Goal: Task Accomplishment & Management: Manage account settings

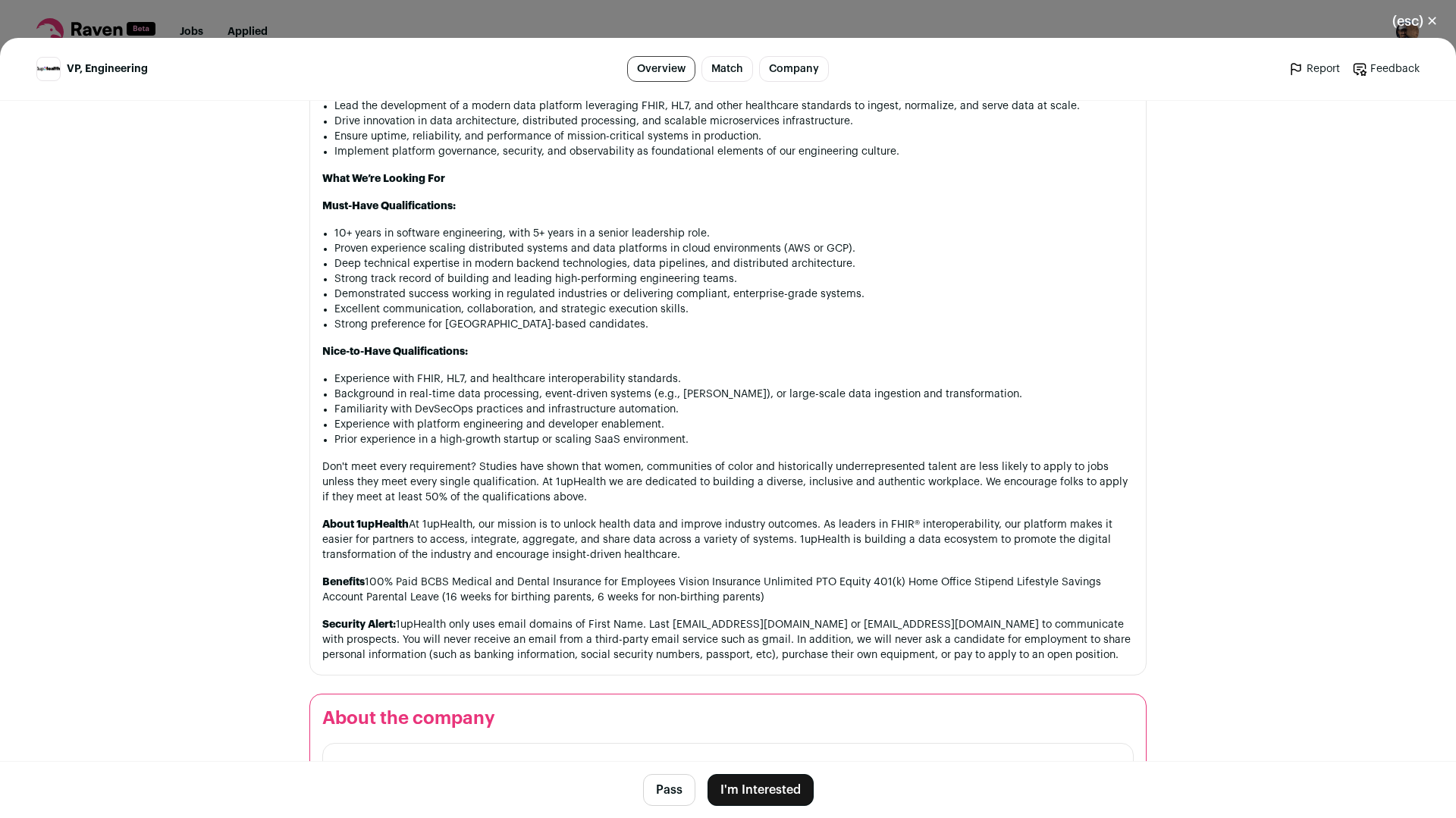
scroll to position [1395, 0]
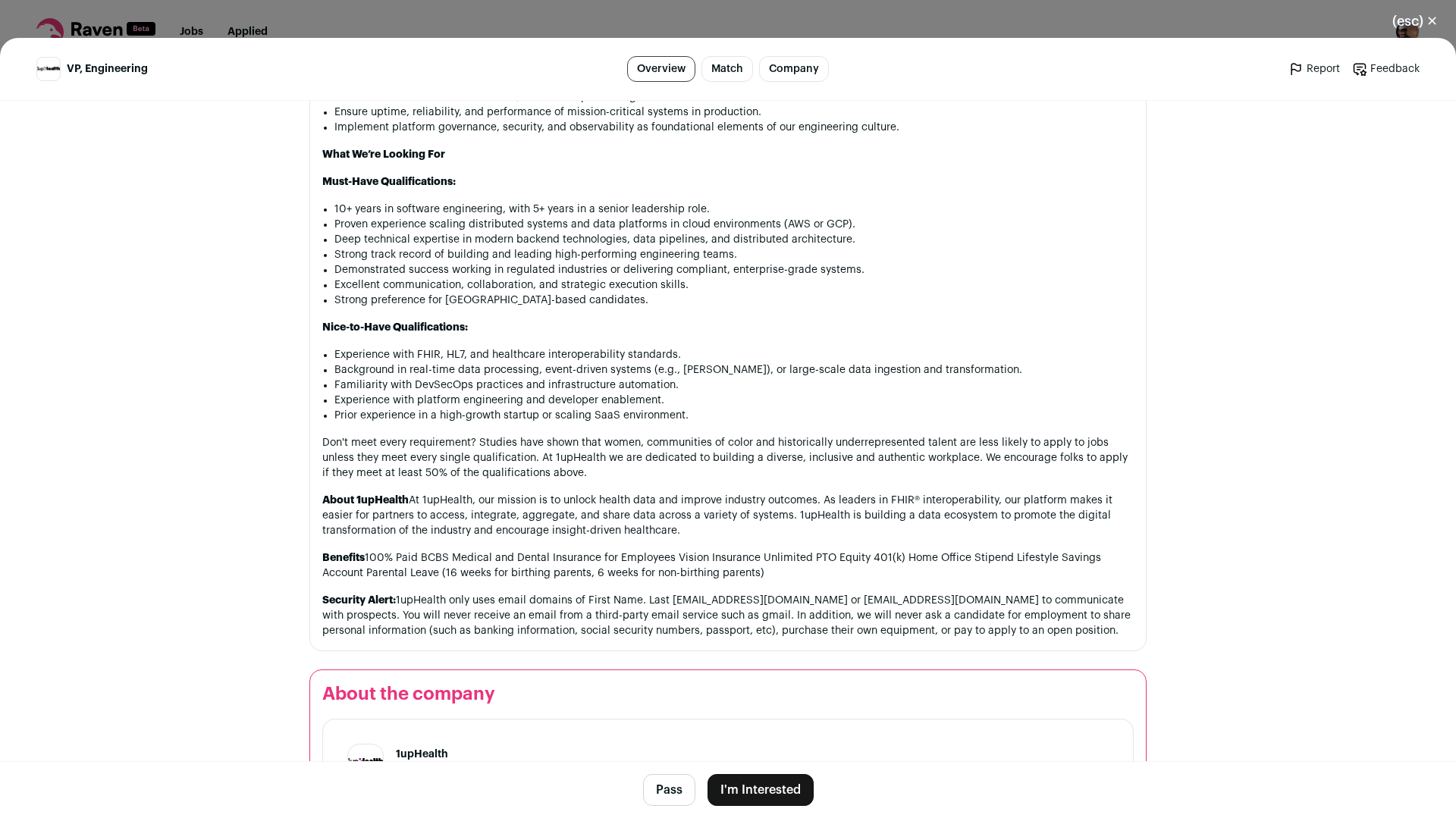
click at [651, 788] on button "Pass" at bounding box center [668, 790] width 52 height 32
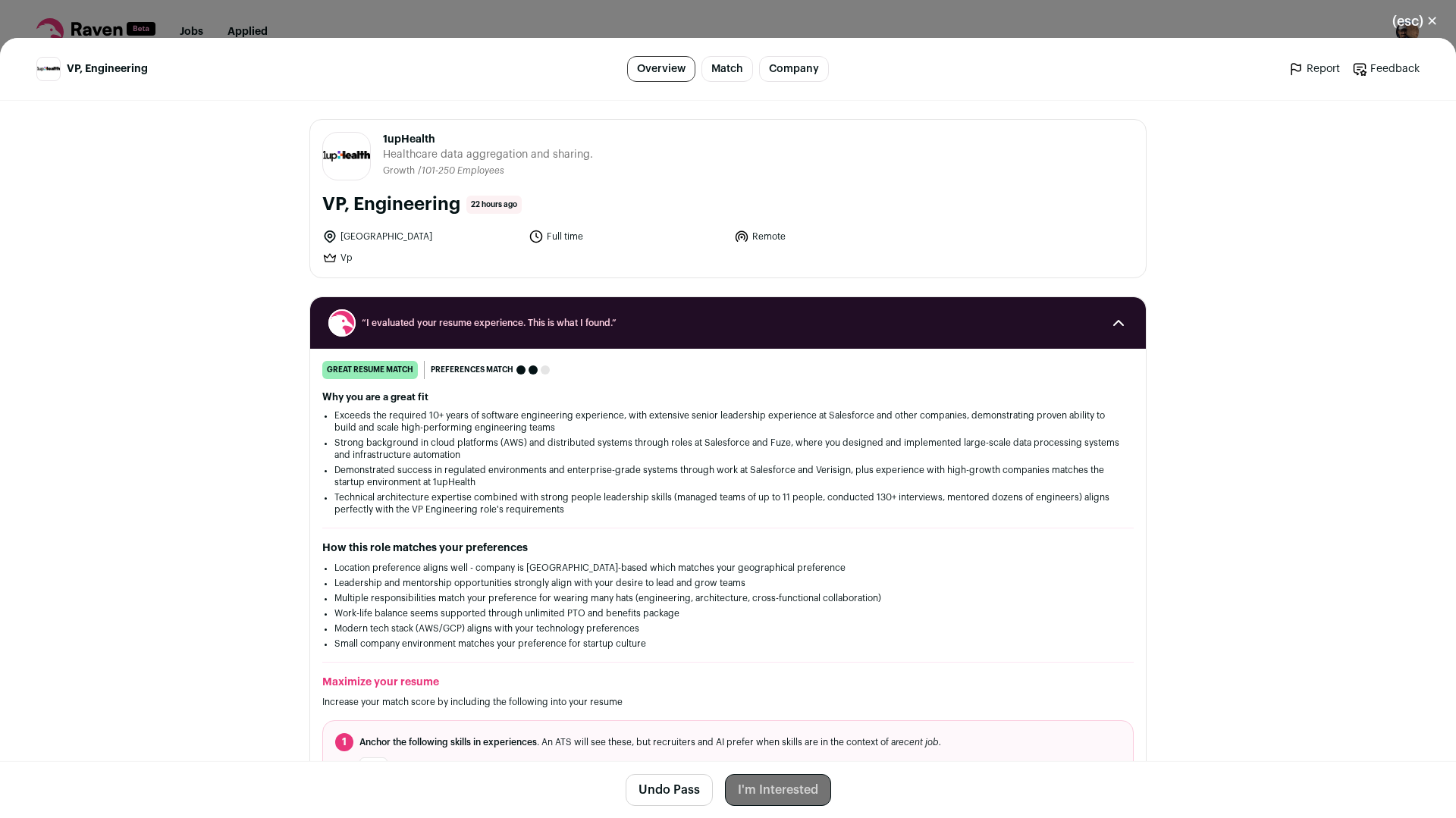
click at [1426, 13] on button "(esc) ✕" at bounding box center [1414, 22] width 82 height 34
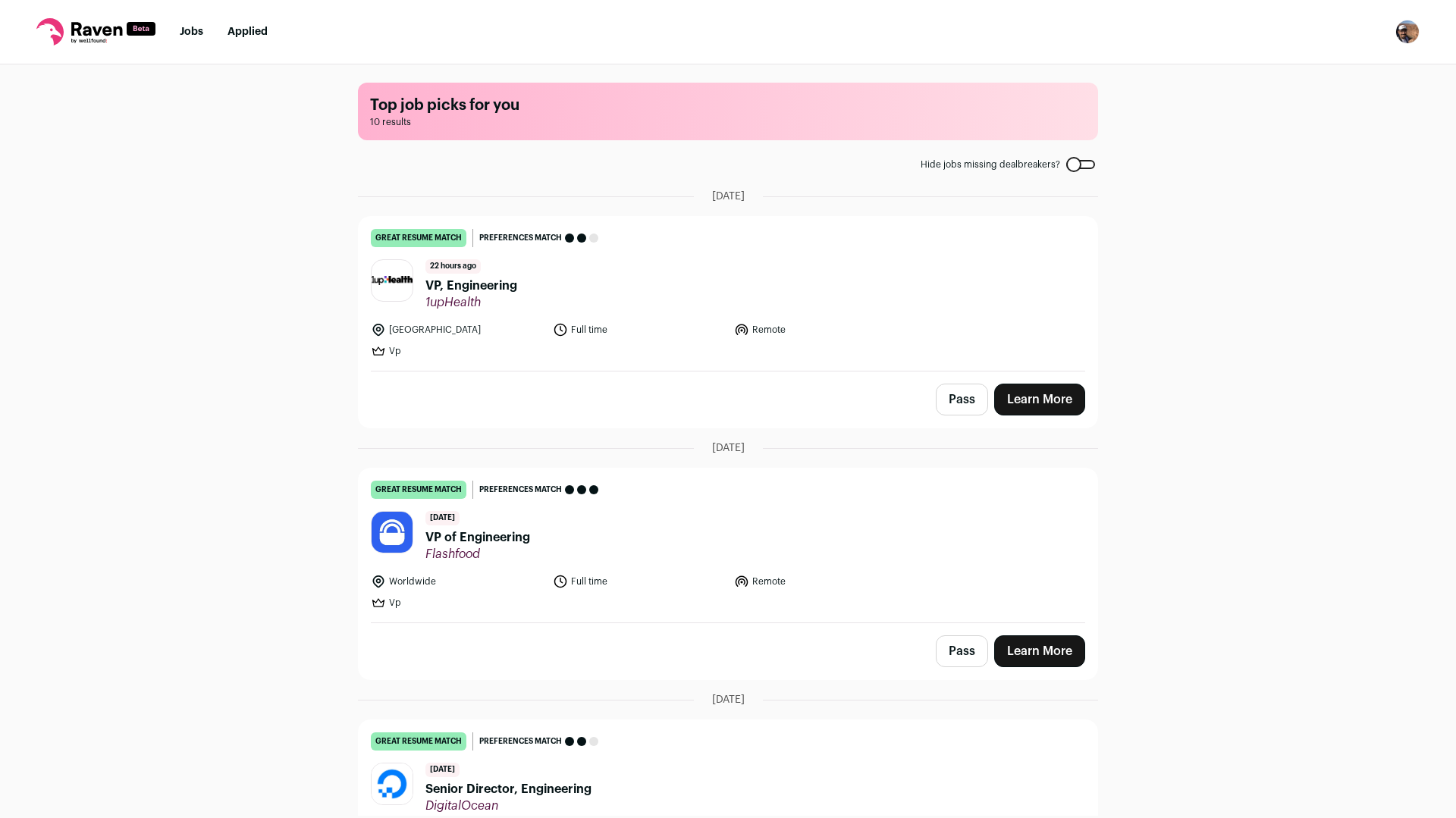
click at [1406, 38] on img "Open dropdown" at bounding box center [1407, 32] width 24 height 24
click at [1346, 63] on link "Settings" at bounding box center [1334, 70] width 168 height 36
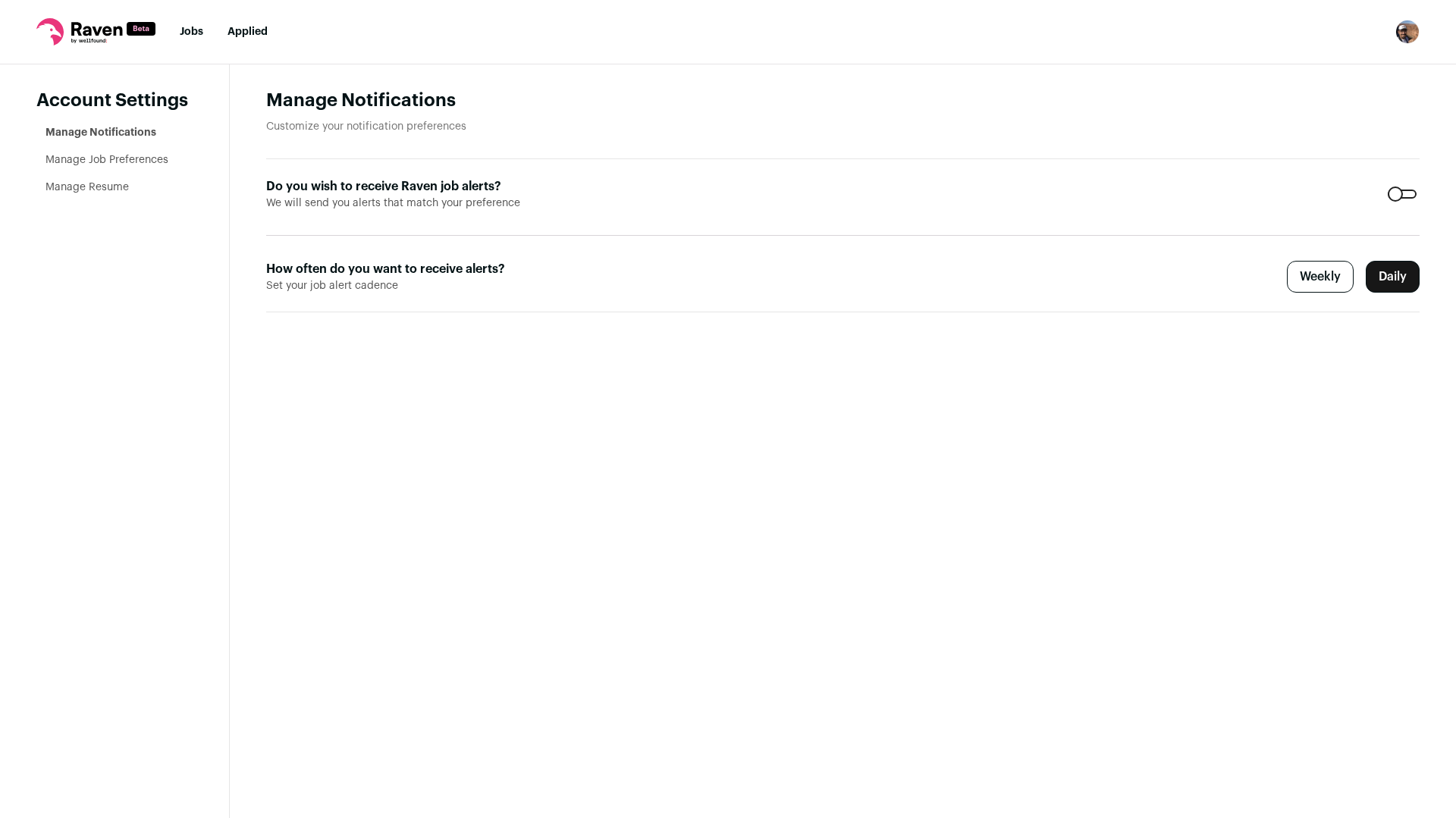
click at [76, 158] on link "Manage Job Preferences" at bounding box center [107, 160] width 123 height 10
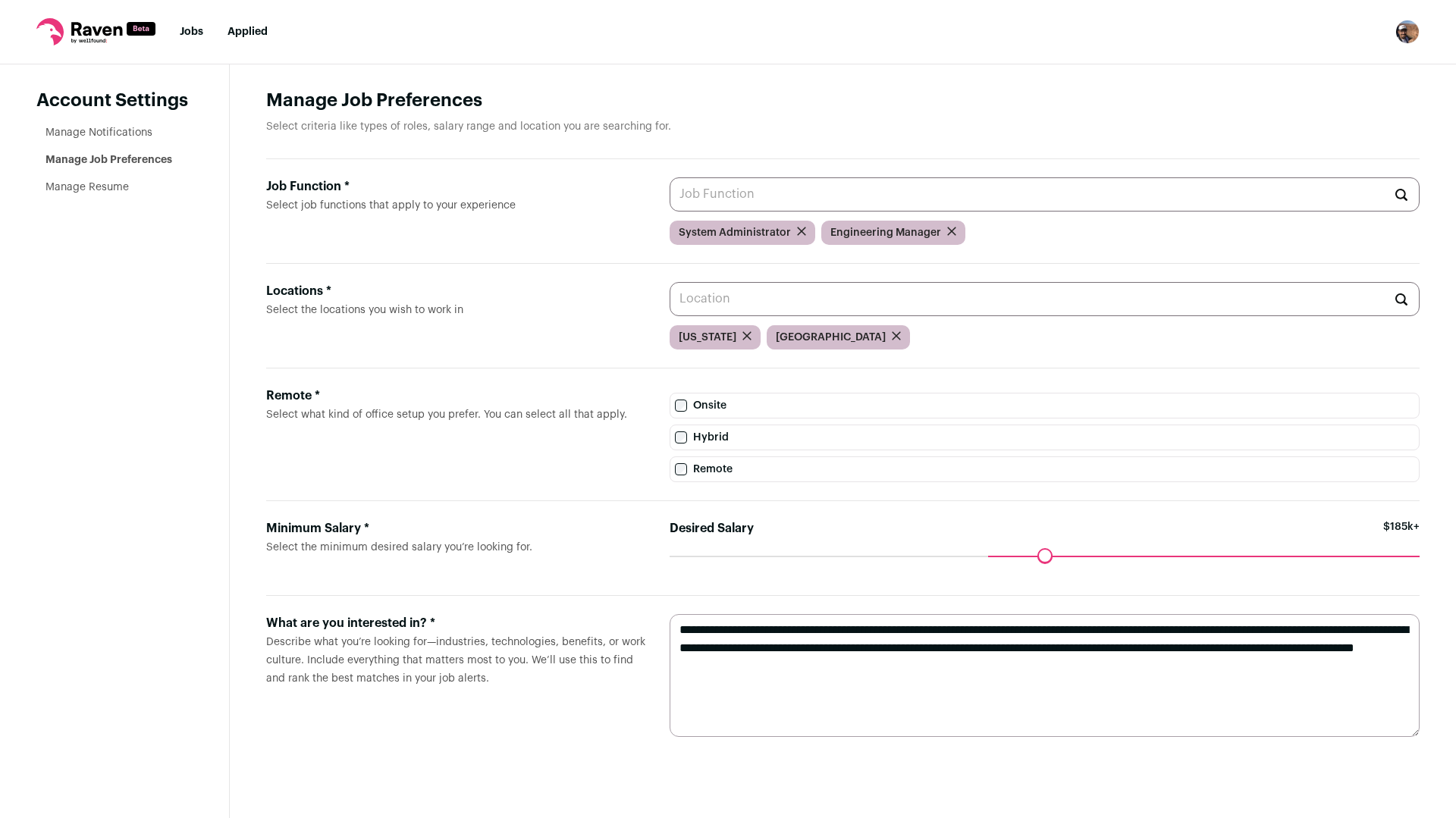
click at [773, 196] on input "Job Function * Select job functions that apply to your experience" at bounding box center [1044, 194] width 750 height 34
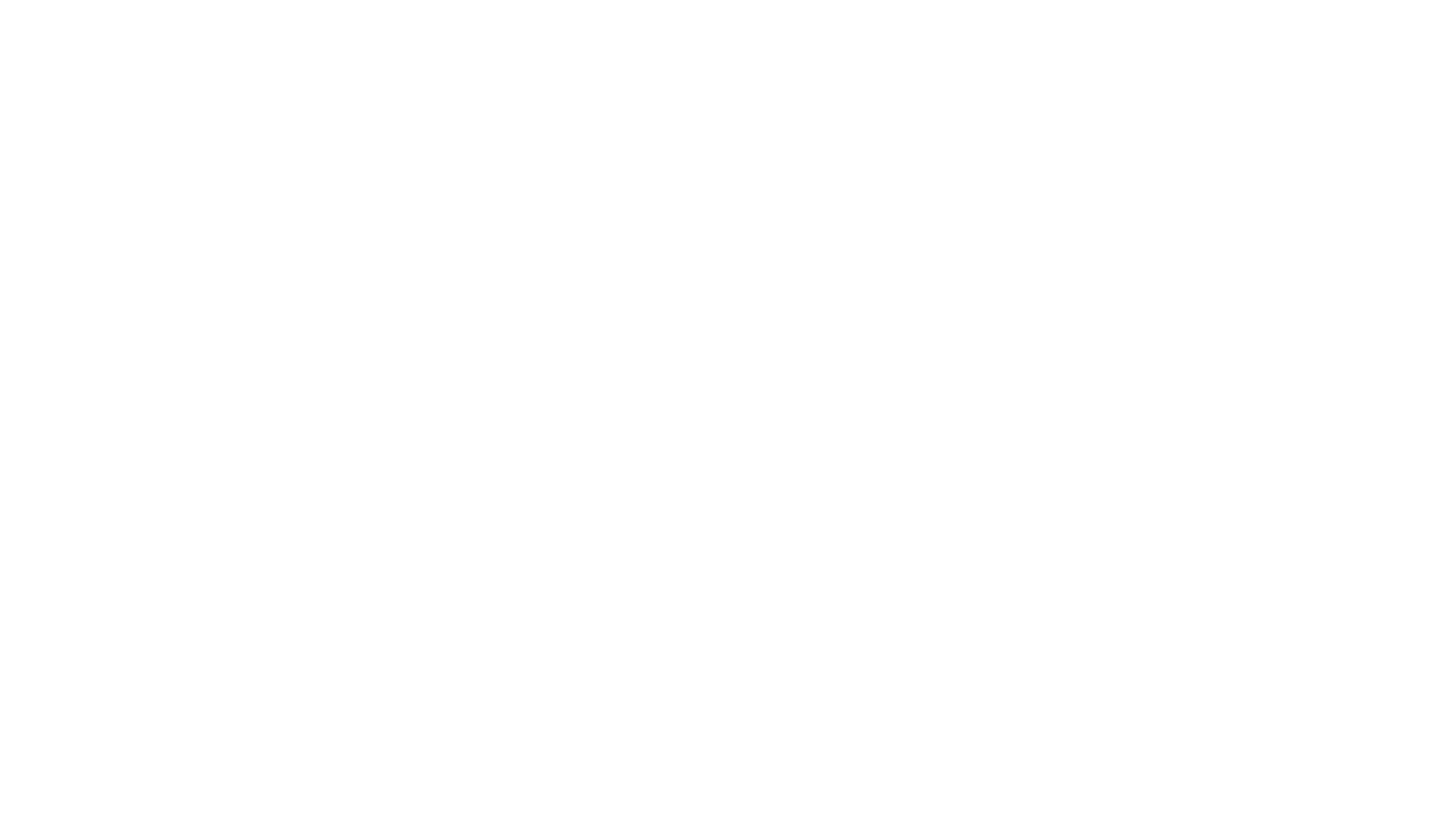
type input "Eng"
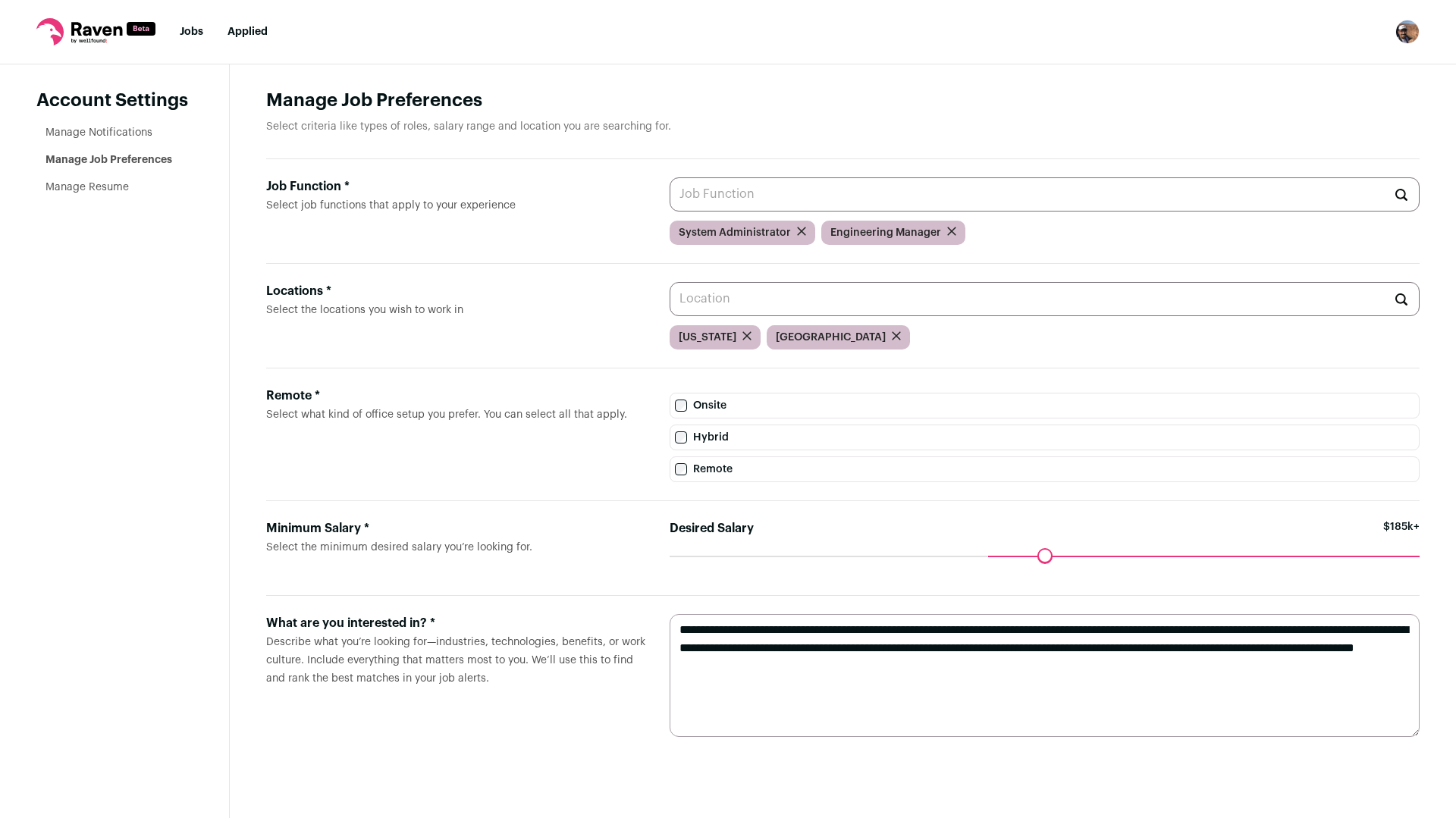
click at [1112, 186] on input "Job Function * Select job functions that apply to your experience" at bounding box center [1044, 194] width 750 height 34
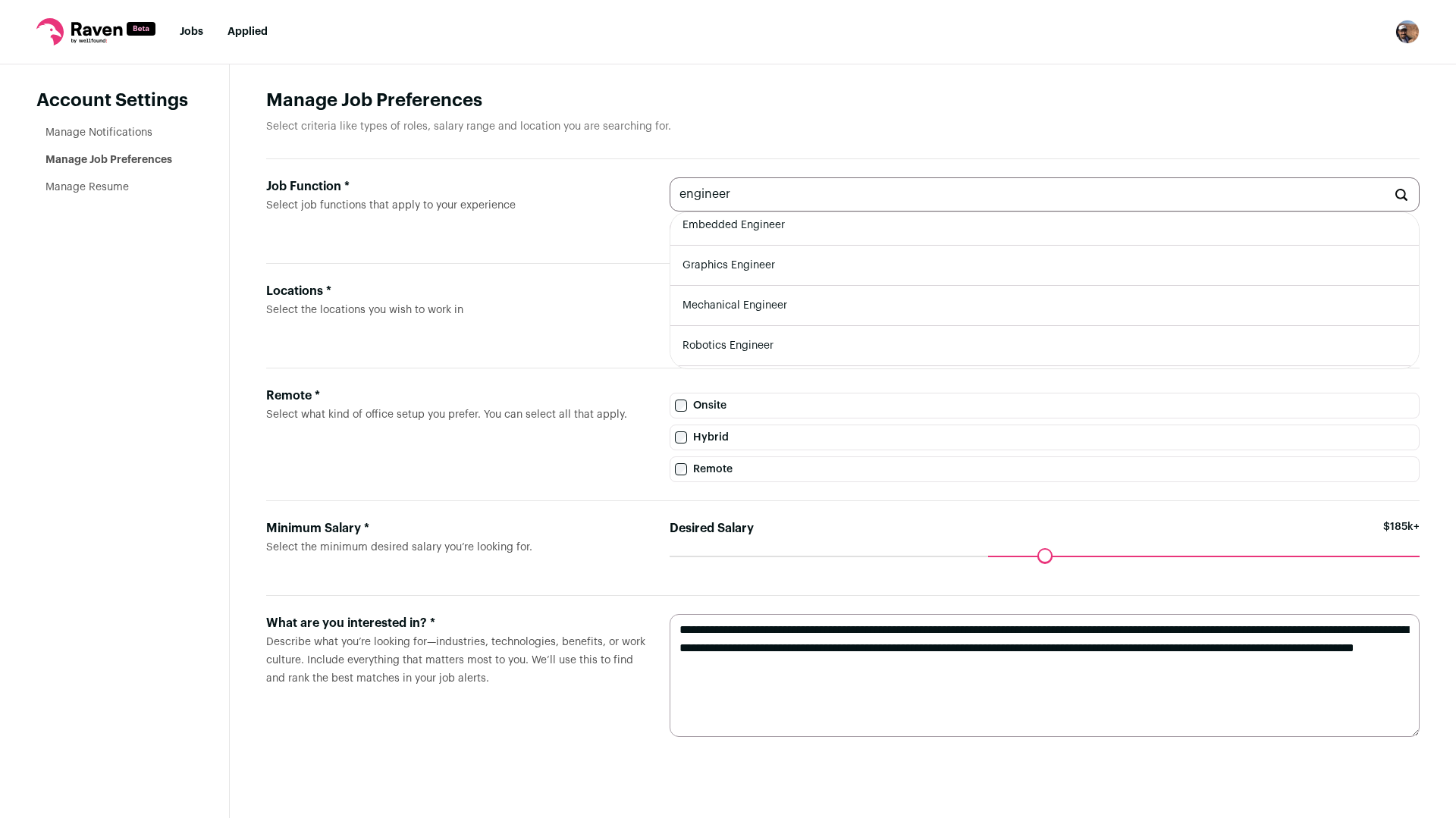
scroll to position [447, 0]
type input "e"
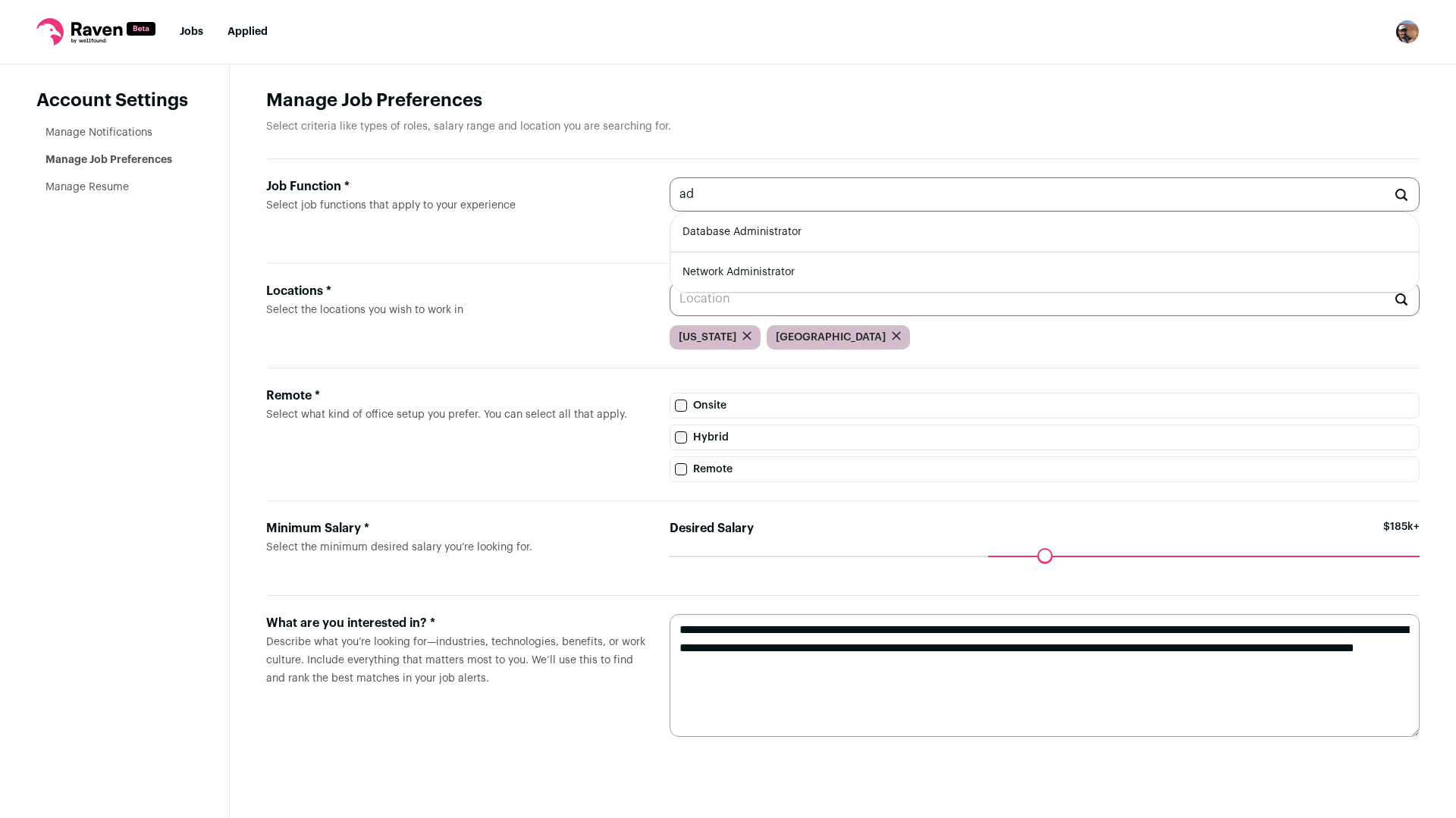
type input "a"
type input "s"
click at [910, 156] on header "Manage Job Preferences Select criteria like types of roles, salary range and lo…" at bounding box center [842, 124] width 1153 height 71
click at [842, 206] on input "developer" at bounding box center [1044, 194] width 750 height 34
type input "d"
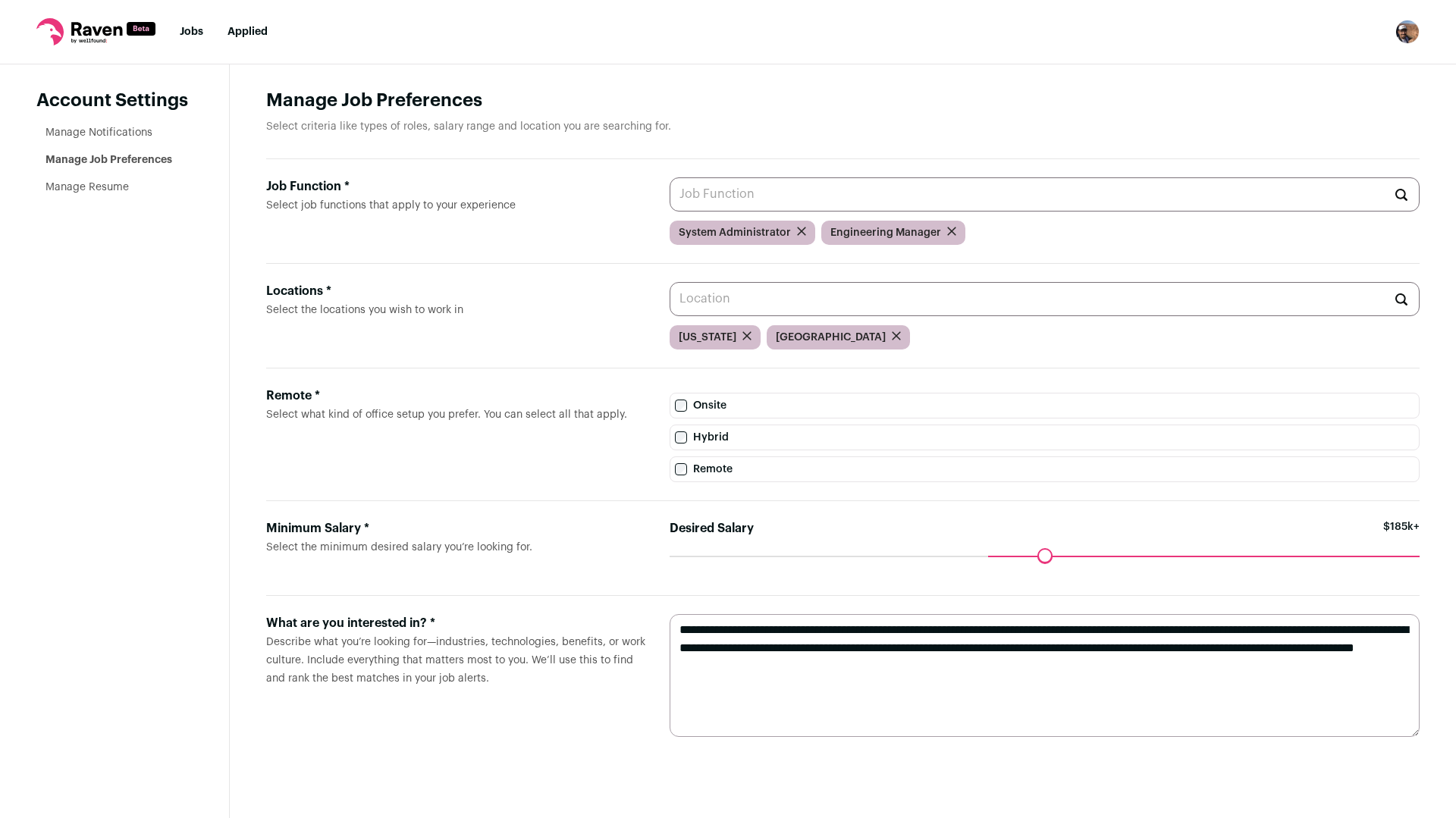
click at [633, 245] on div "Job Function * Select job functions that apply to your experience System Admini…" at bounding box center [842, 211] width 1153 height 104
click at [752, 199] on input "Job Function * Select job functions that apply to your experience" at bounding box center [1044, 194] width 750 height 34
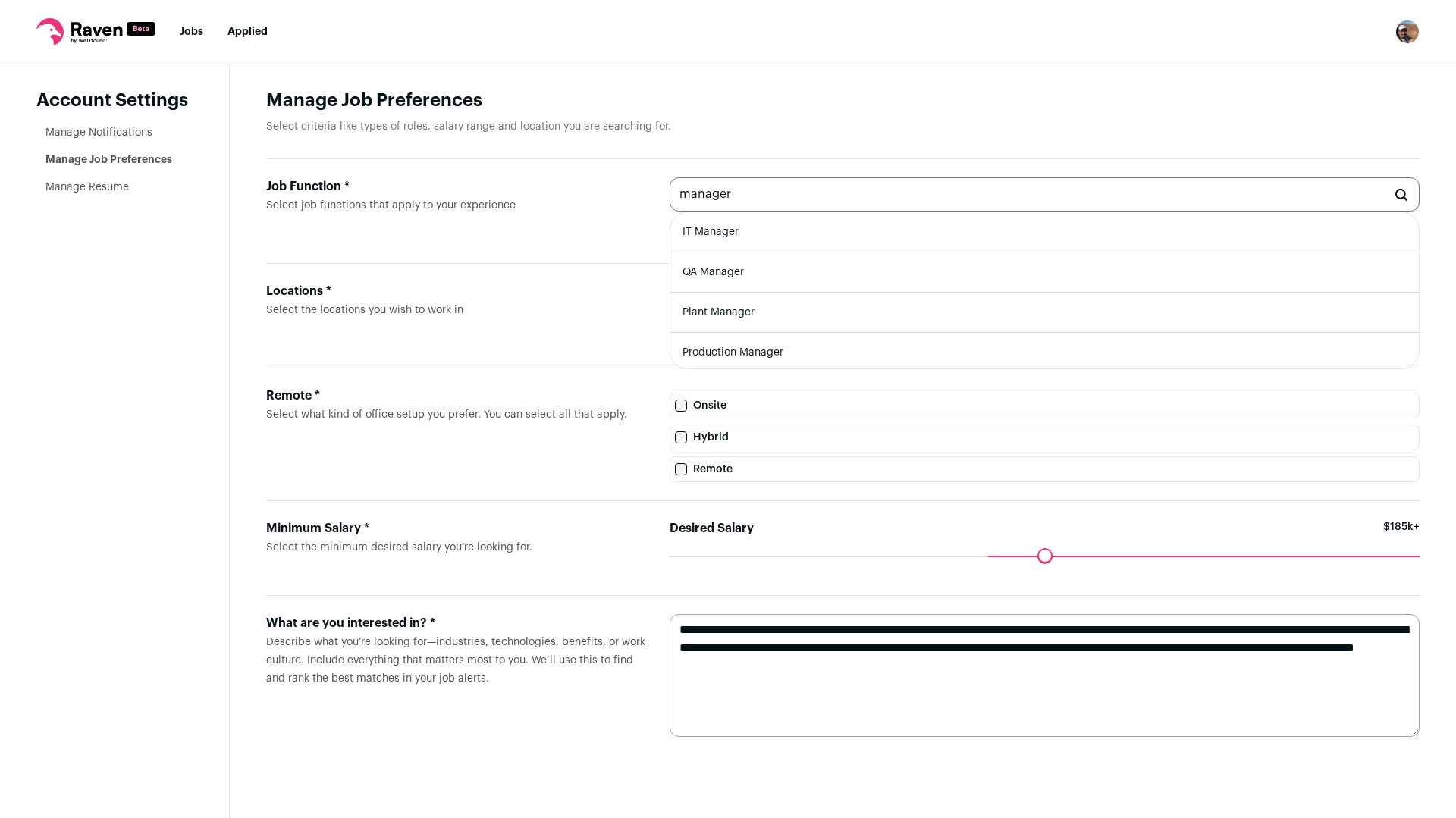
type input "manager"
click at [660, 100] on h1 "Manage Job Preferences" at bounding box center [842, 101] width 1153 height 24
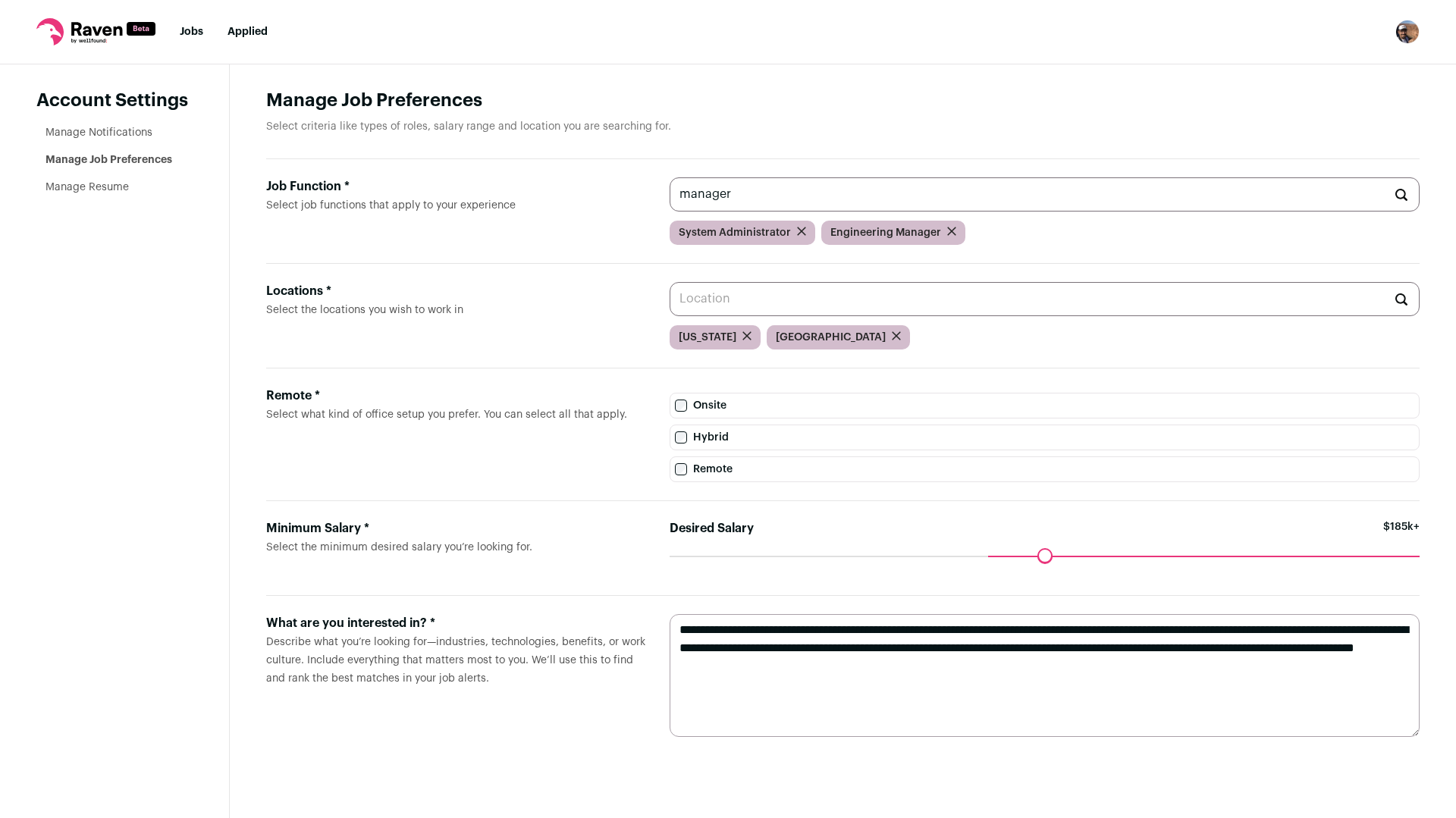
click at [87, 186] on link "Manage Resume" at bounding box center [87, 187] width 83 height 10
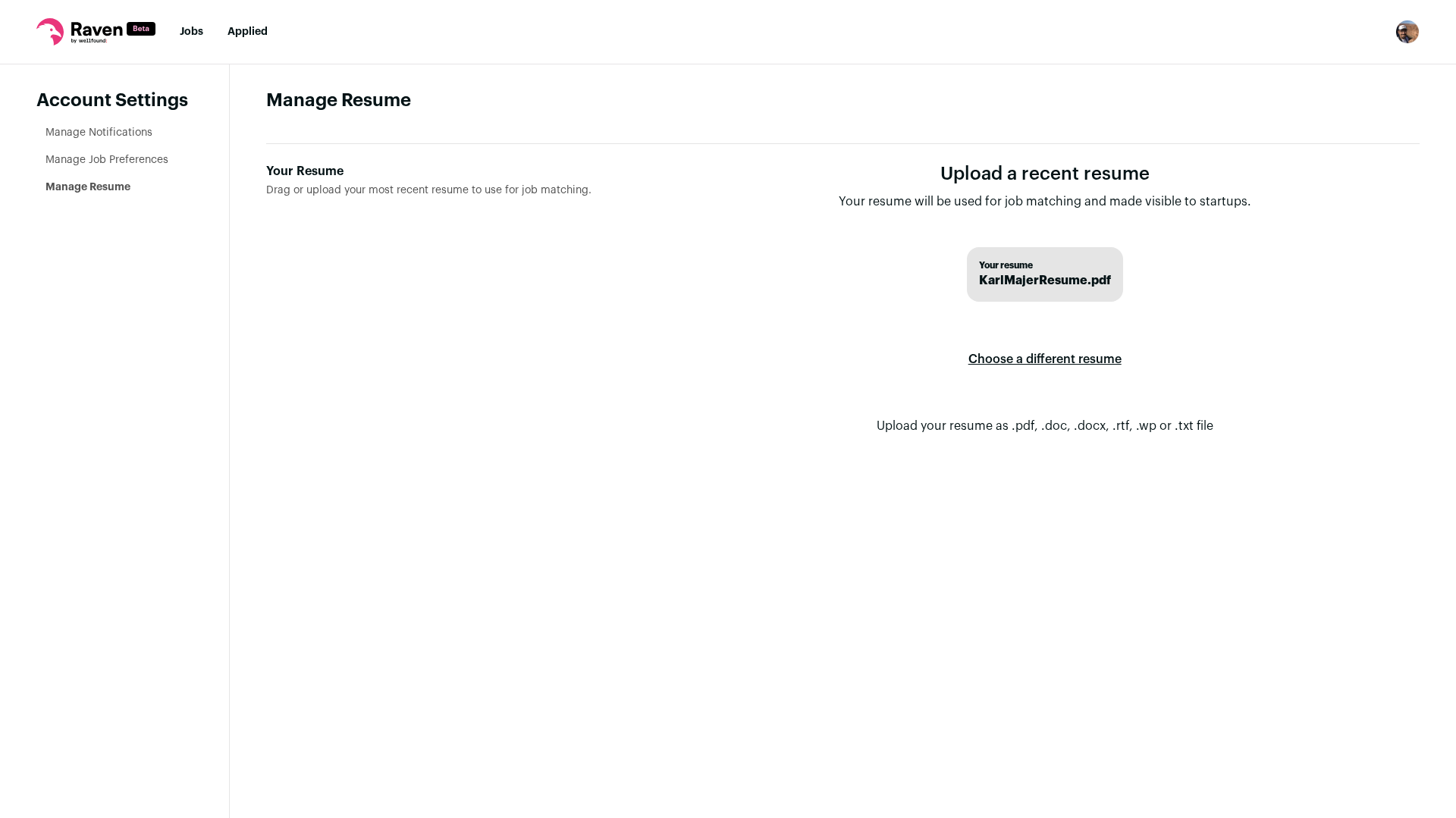
click at [411, 196] on label "Your Resume Drag or upload your most recent resume to use for job matching." at bounding box center [456, 310] width 379 height 297
click at [0, 0] on input "Your Resume Drag or upload your most recent resume to use for job matching." at bounding box center [0, 0] width 0 height 0
click at [128, 130] on link "Manage Notifications" at bounding box center [99, 132] width 107 height 10
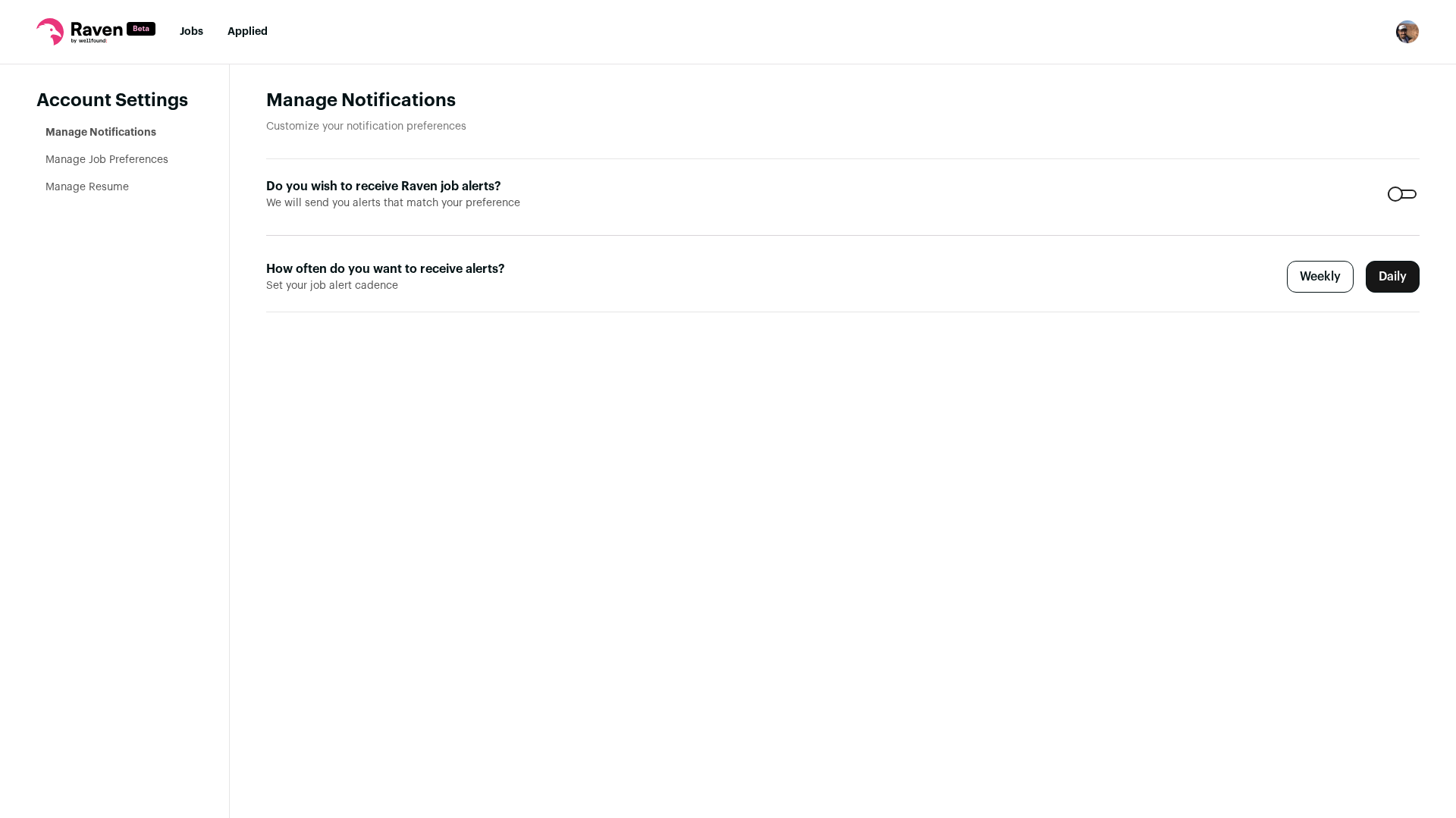
click at [77, 31] on icon at bounding box center [96, 28] width 51 height 14
click at [951, 340] on main "Manage Notifications Customize your notification preferences Do you wish to rec…" at bounding box center [842, 440] width 1226 height 753
